Goal: Task Accomplishment & Management: Use online tool/utility

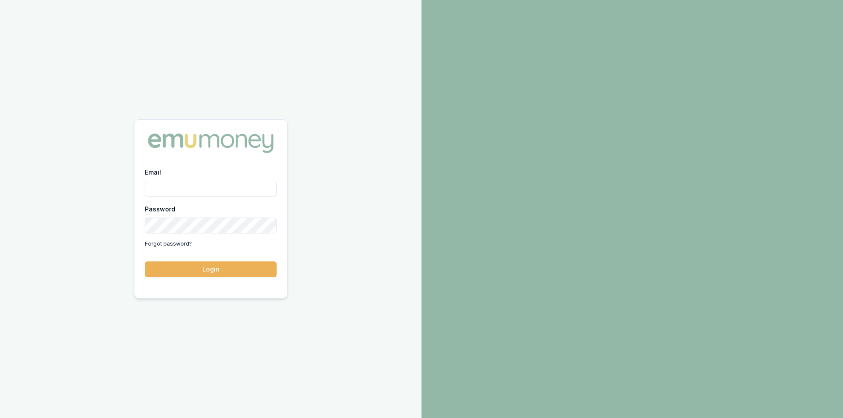
type input "peter.sarris@emumoney.com.au"
click at [226, 278] on div "Email peter.sarris@emumoney.com.au Password Forgot password? Login" at bounding box center [210, 227] width 153 height 121
click at [226, 273] on button "Login" at bounding box center [211, 270] width 132 height 16
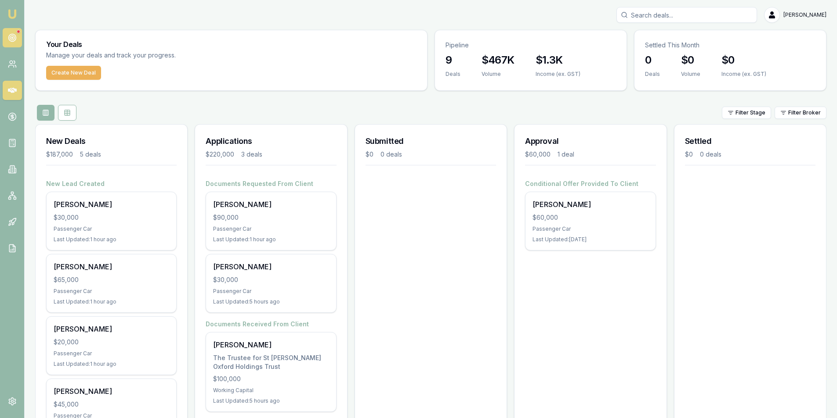
click at [8, 35] on icon at bounding box center [12, 37] width 9 height 9
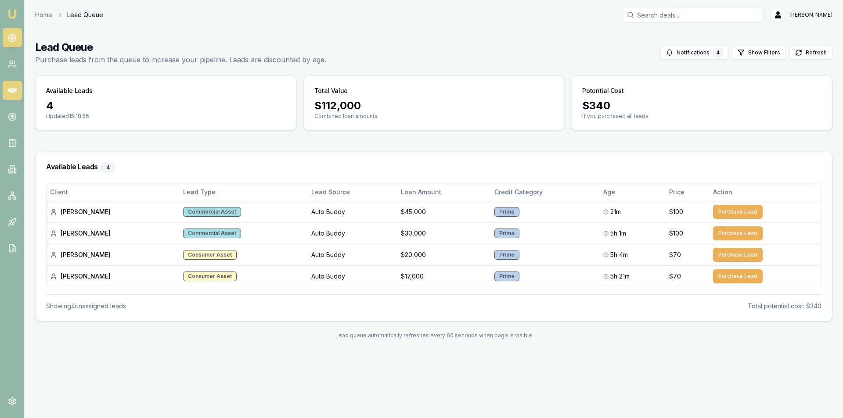
click at [14, 88] on icon at bounding box center [12, 90] width 9 height 9
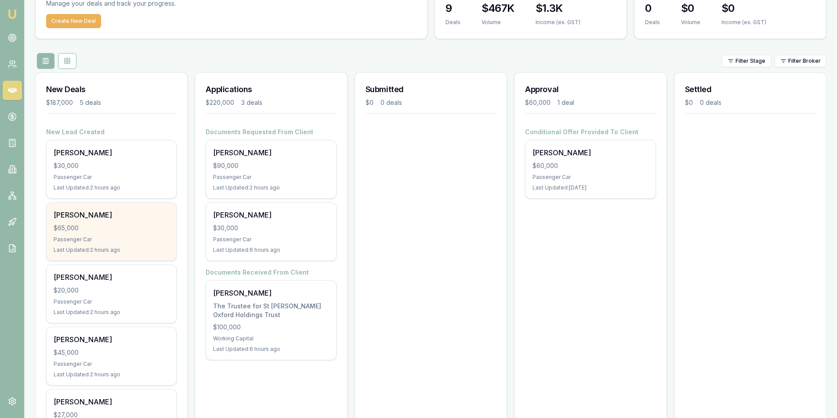
scroll to position [114, 0]
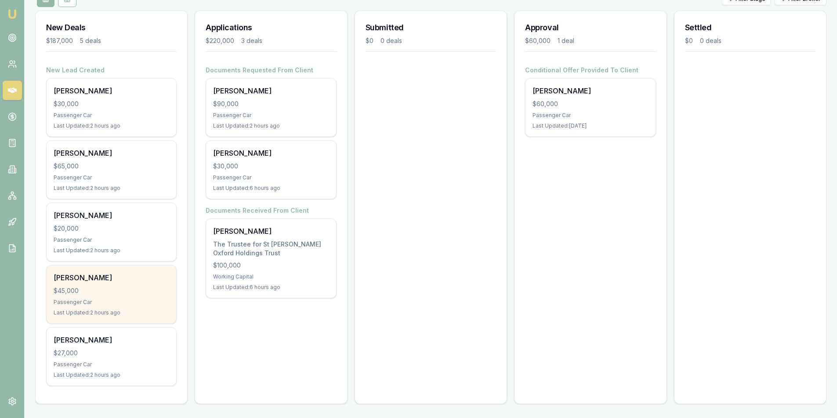
click at [120, 292] on div "$45,000" at bounding box center [111, 291] width 115 height 9
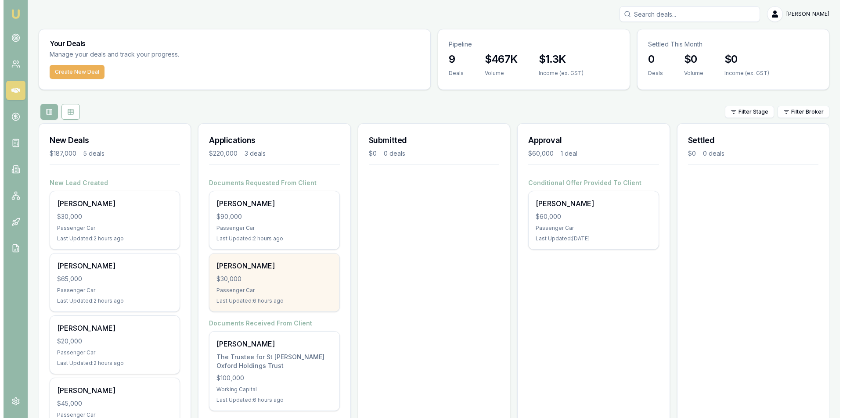
scroll to position [0, 0]
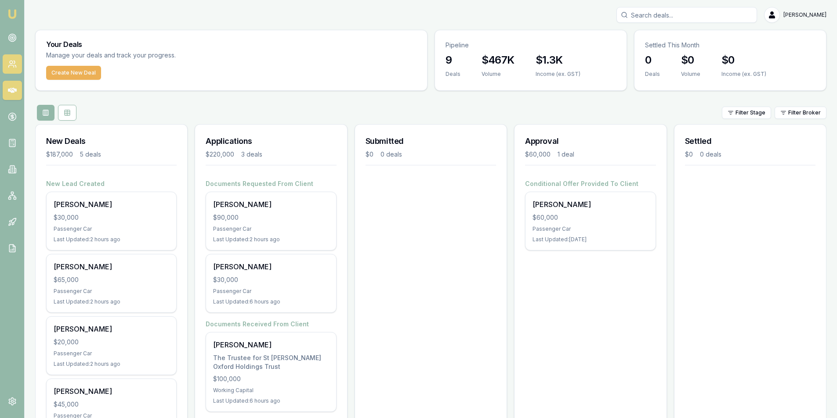
click at [11, 66] on icon at bounding box center [12, 64] width 9 height 9
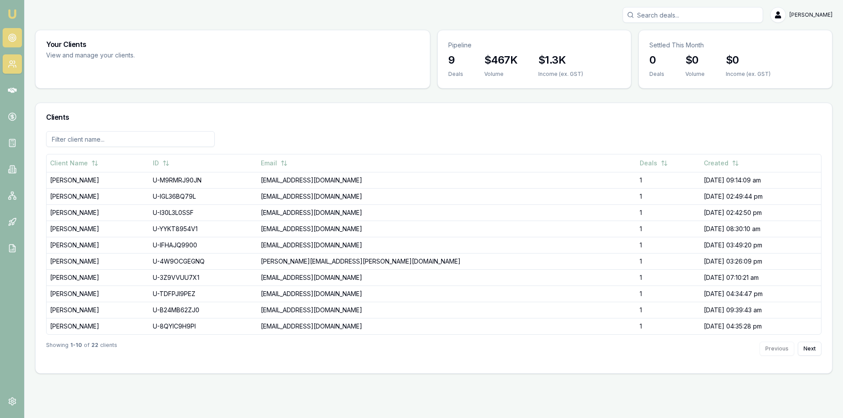
click at [19, 36] on link at bounding box center [12, 37] width 19 height 19
